Goal: Transaction & Acquisition: Obtain resource

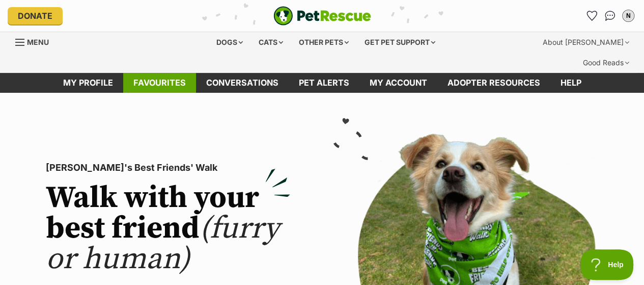
click at [154, 73] on link "Favourites" at bounding box center [159, 83] width 73 height 20
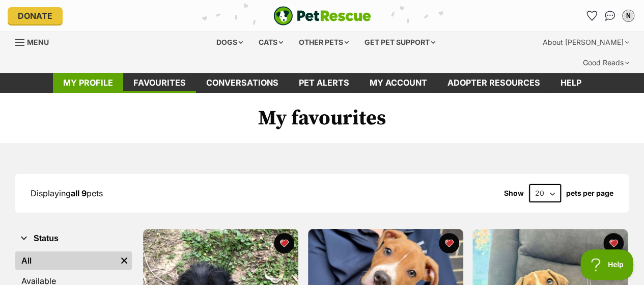
click at [115, 73] on link "My profile" at bounding box center [88, 83] width 70 height 20
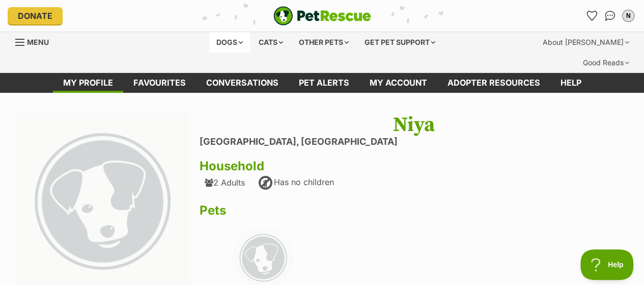
click at [217, 41] on div "Dogs" at bounding box center [229, 42] width 41 height 20
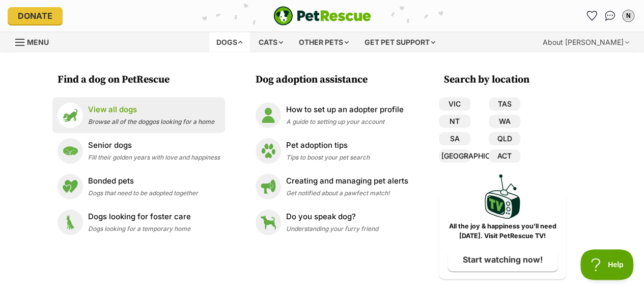
click at [75, 123] on img at bounding box center [70, 114] width 25 height 25
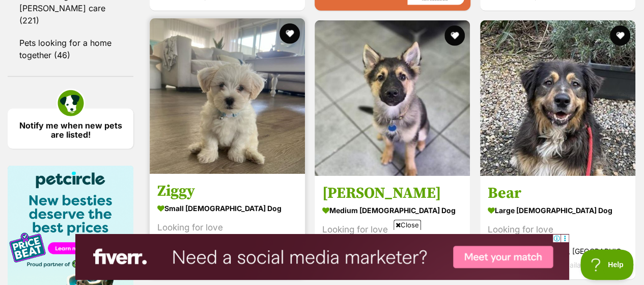
click at [202, 103] on img at bounding box center [227, 95] width 155 height 155
